Goal: Navigation & Orientation: Go to known website

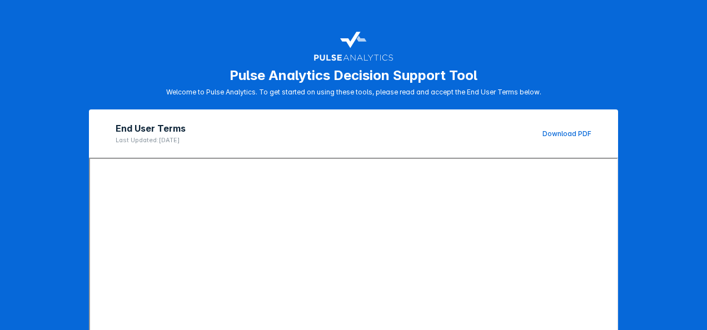
scroll to position [198, 0]
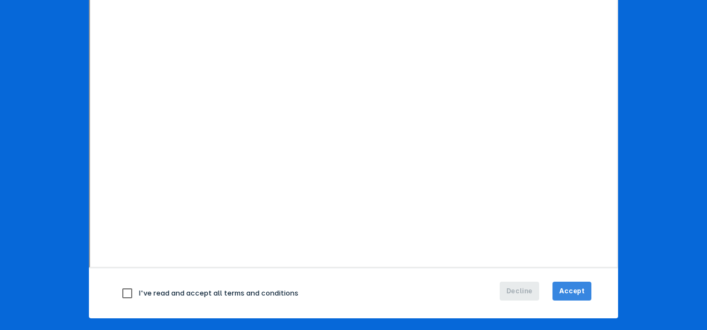
click at [579, 288] on span "Accept" at bounding box center [572, 291] width 26 height 10
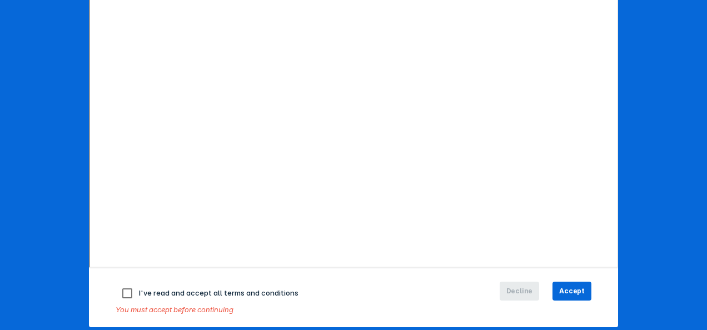
drag, startPoint x: 125, startPoint y: 291, endPoint x: 165, endPoint y: 295, distance: 40.8
click at [126, 291] on input "checkbox" at bounding box center [127, 293] width 23 height 23
checkbox input "true"
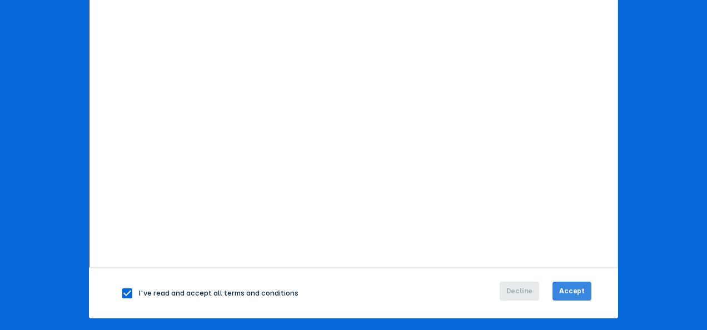
click at [574, 286] on span "Accept" at bounding box center [572, 291] width 26 height 10
